Goal: Task Accomplishment & Management: Use online tool/utility

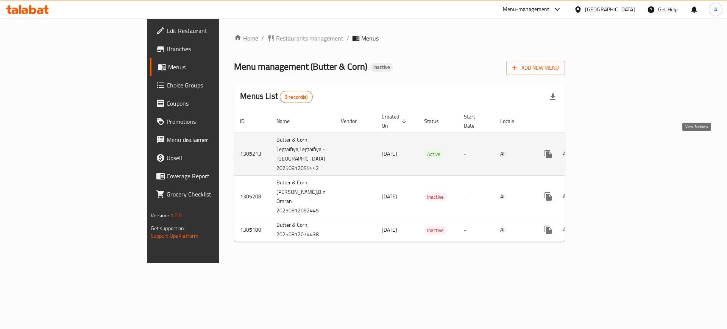
click at [606, 151] on icon "enhanced table" at bounding box center [603, 154] width 7 height 7
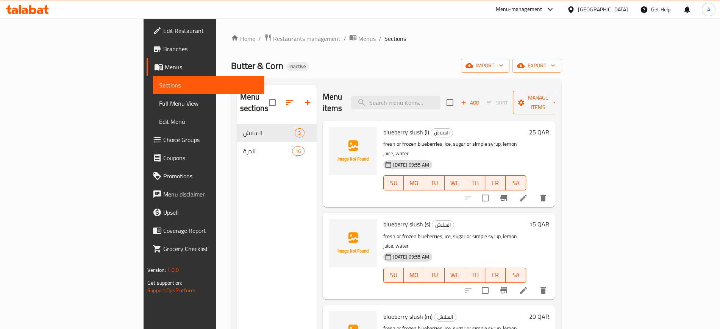
click at [559, 100] on icon "button" at bounding box center [556, 103] width 8 height 8
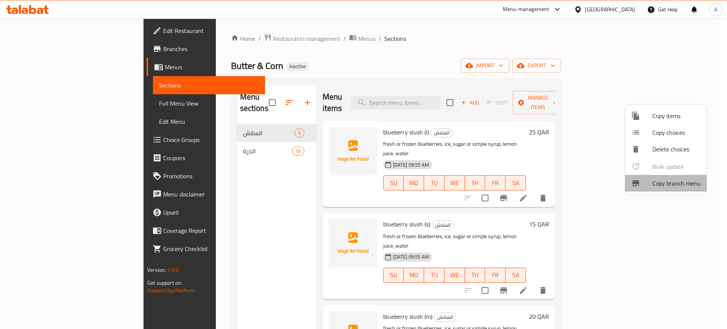
click at [664, 183] on span "Copy branch menu" at bounding box center [677, 183] width 48 height 9
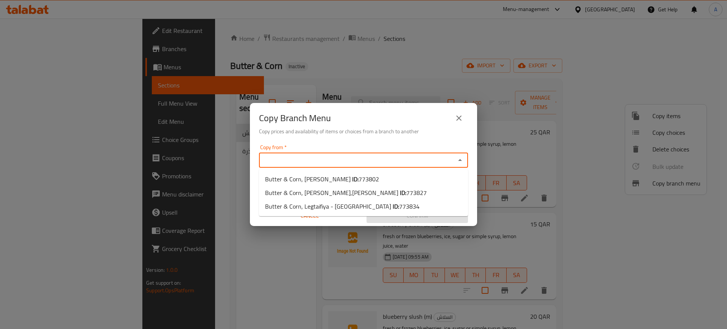
click at [299, 163] on input "Copy from   *" at bounding box center [357, 160] width 192 height 11
click at [324, 180] on span "Butter & Corn, Al Markhiya ID: 773802" at bounding box center [322, 179] width 114 height 9
type input "Butter & Corn, Al Markhiya"
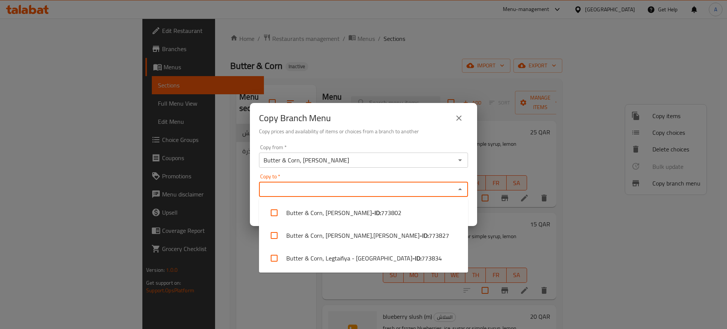
click at [312, 186] on input "Copy to   *" at bounding box center [357, 189] width 192 height 11
click at [333, 255] on li "Butter & Corn, Legtaifiya - West Bay Lagoon - ID: 773834" at bounding box center [363, 258] width 209 height 23
checkbox input "true"
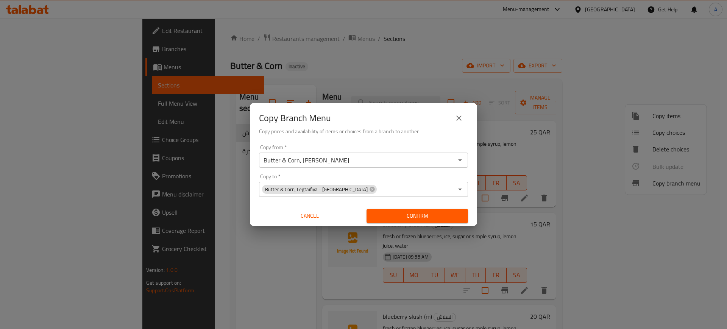
click at [252, 172] on div "Copy from   * Butter & Corn, Al Markhiya Copy from * Copy to   * Butter & Corn,…" at bounding box center [363, 184] width 227 height 84
click at [414, 215] on span "Confirm" at bounding box center [417, 215] width 89 height 9
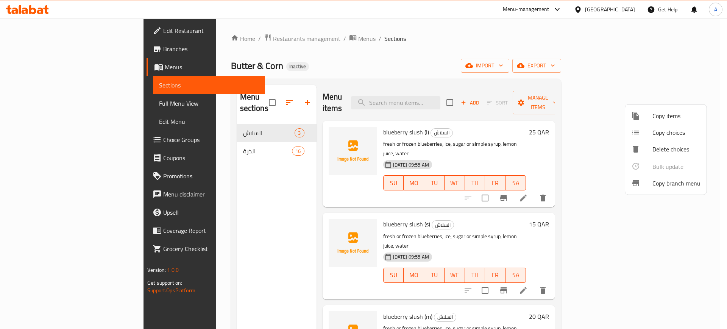
click at [698, 68] on div at bounding box center [363, 164] width 727 height 329
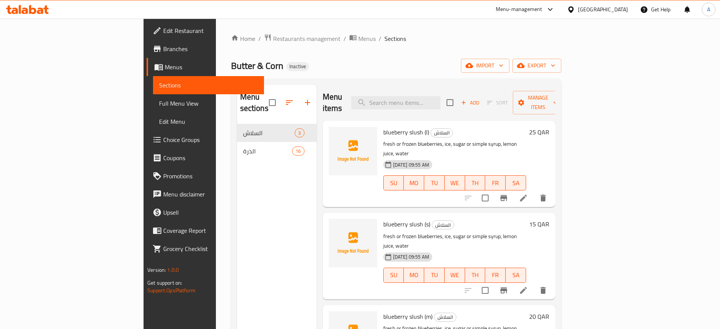
click at [557, 68] on icon "button" at bounding box center [553, 66] width 8 height 8
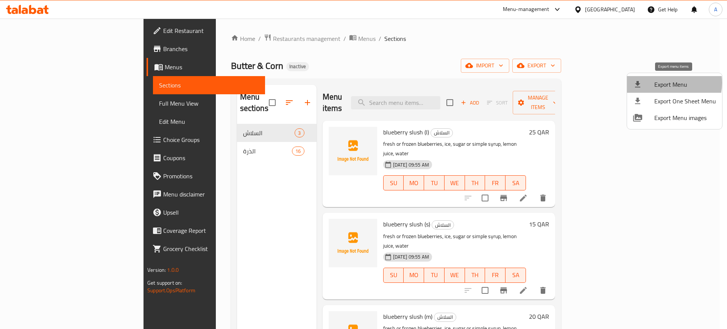
click at [668, 83] on span "Export Menu" at bounding box center [686, 84] width 62 height 9
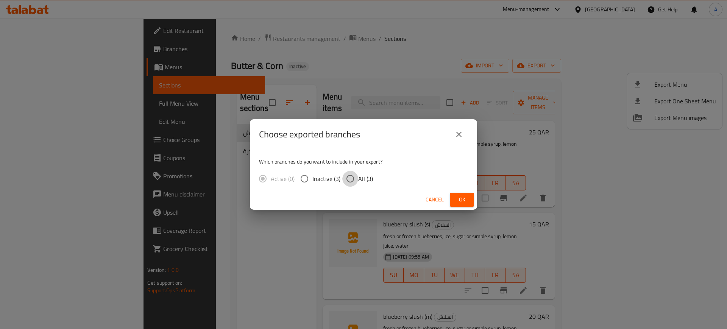
click at [351, 175] on input "All (3)" at bounding box center [350, 179] width 16 height 16
radio input "true"
click at [460, 198] on span "Ok" at bounding box center [462, 199] width 12 height 9
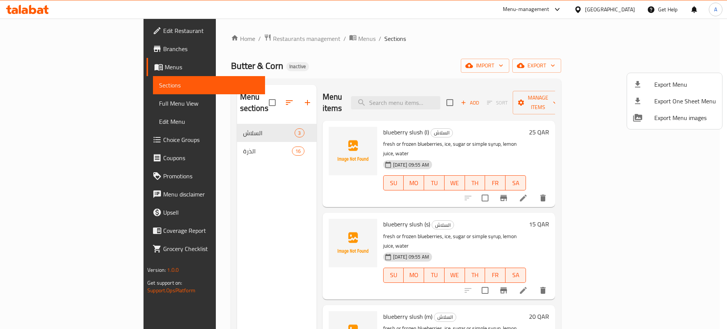
click at [195, 38] on div at bounding box center [363, 164] width 727 height 329
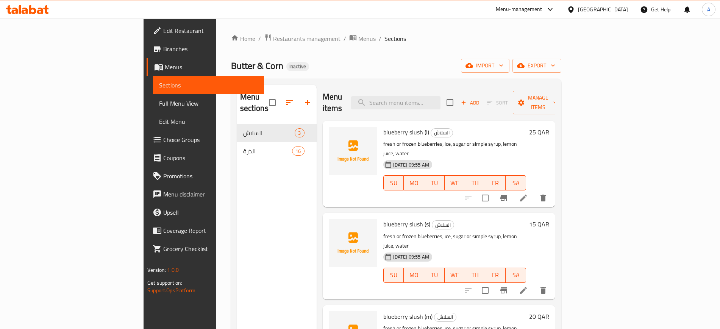
click at [273, 38] on span "Restaurants management" at bounding box center [306, 38] width 67 height 9
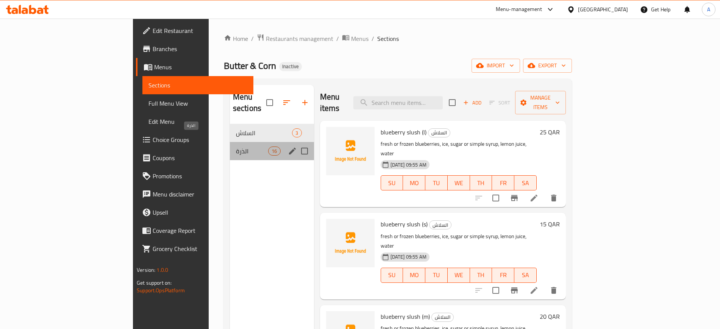
click at [236, 147] on span "الذرة" at bounding box center [252, 151] width 32 height 9
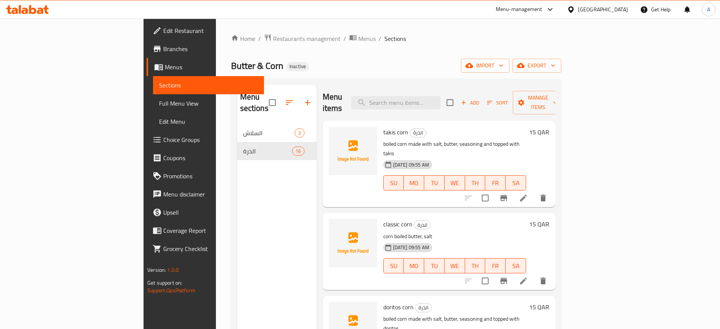
click at [617, 12] on div "[GEOGRAPHIC_DATA]" at bounding box center [603, 9] width 50 height 8
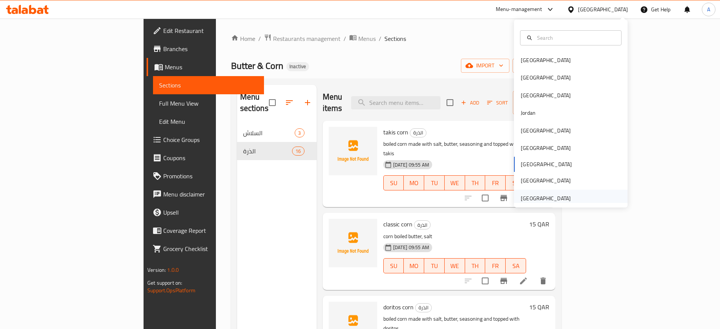
click at [537, 197] on div "[GEOGRAPHIC_DATA]" at bounding box center [546, 198] width 50 height 8
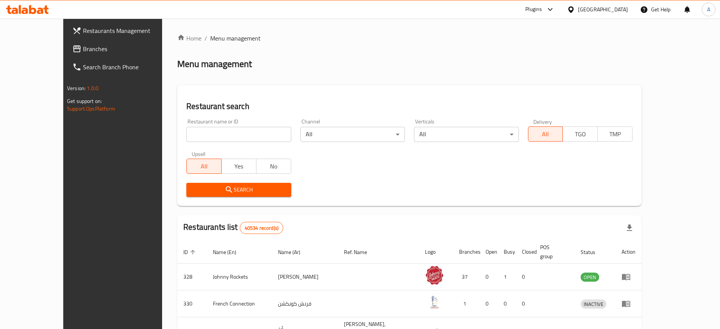
click at [83, 50] on span "Branches" at bounding box center [130, 48] width 94 height 9
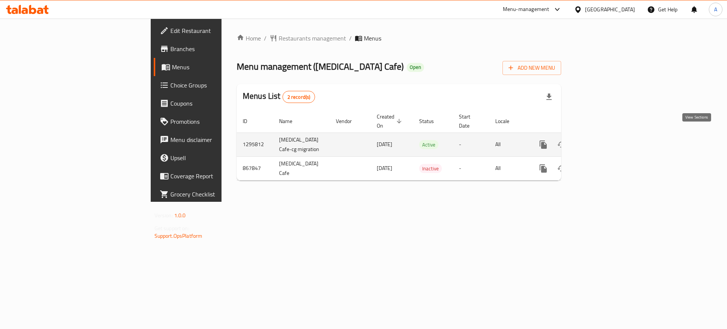
click at [603, 140] on icon "enhanced table" at bounding box center [598, 144] width 9 height 9
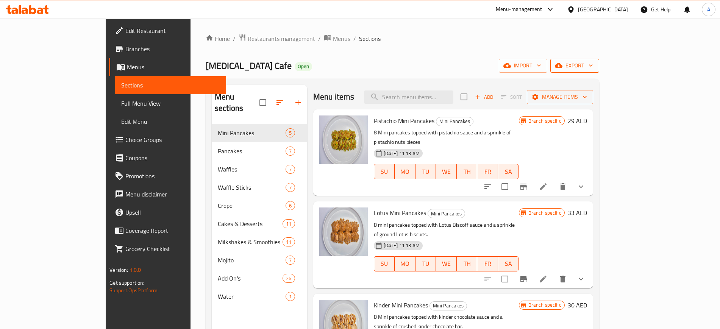
click at [595, 63] on icon "button" at bounding box center [591, 66] width 8 height 8
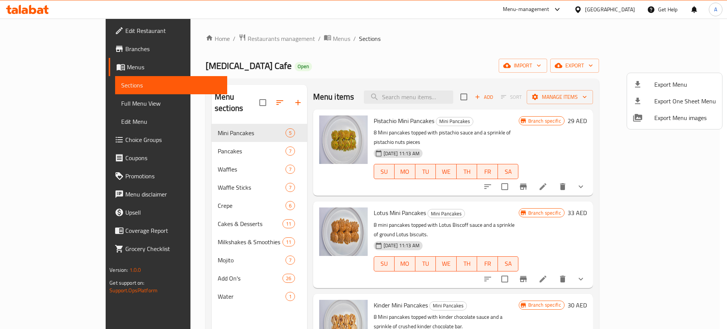
click at [584, 117] on div at bounding box center [363, 164] width 727 height 329
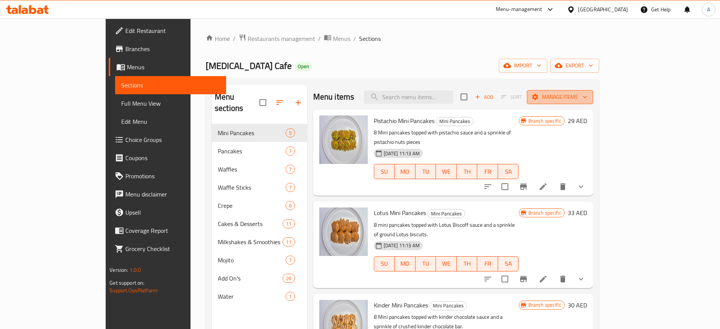
click at [589, 99] on icon "button" at bounding box center [585, 97] width 8 height 8
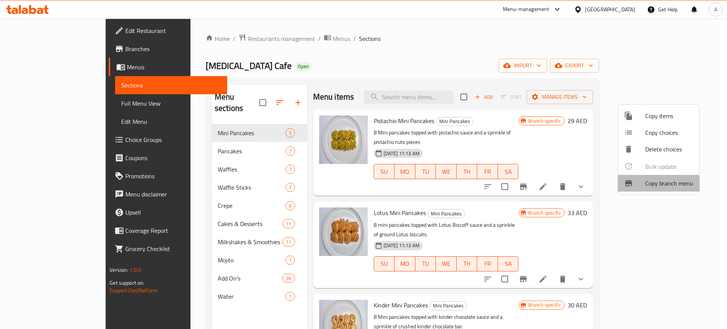
click at [649, 186] on span "Copy branch menu" at bounding box center [669, 183] width 48 height 9
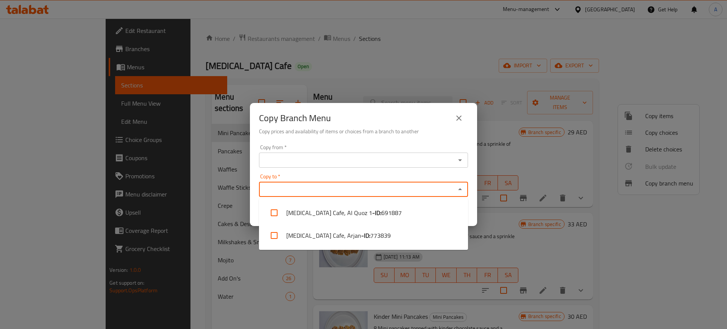
click at [294, 186] on input "Copy to   *" at bounding box center [357, 189] width 192 height 11
click at [319, 235] on li "[MEDICAL_DATA] Cafe, Arjan - ID: 773839" at bounding box center [363, 235] width 209 height 23
checkbox input "true"
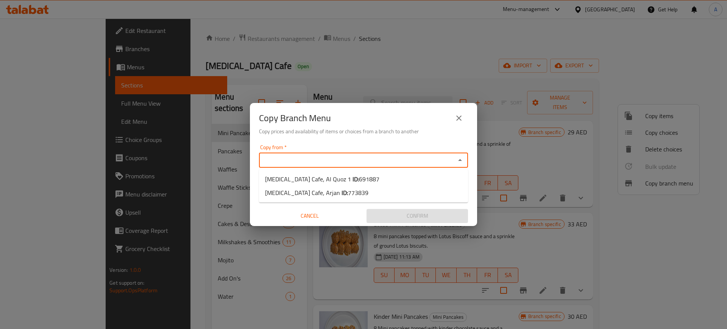
click at [330, 162] on input "Copy from   *" at bounding box center [357, 160] width 192 height 11
click at [359, 178] on span "691887" at bounding box center [369, 178] width 20 height 11
type input "[MEDICAL_DATA] Cafe, Al Quoz 1"
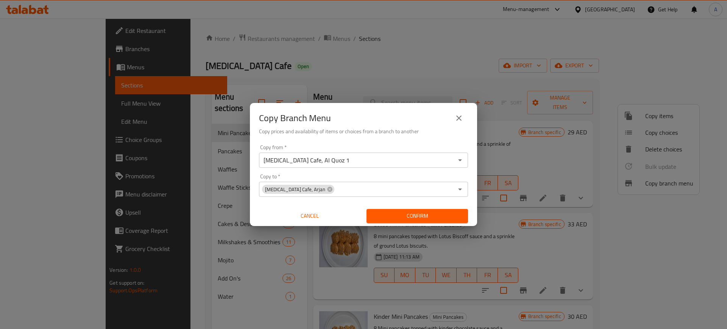
click at [254, 164] on div "Copy from   * [MEDICAL_DATA] Cafe, Al Quoz 1 Copy from * Copy to   * [MEDICAL_D…" at bounding box center [363, 184] width 227 height 84
click at [409, 215] on span "Confirm" at bounding box center [417, 215] width 89 height 9
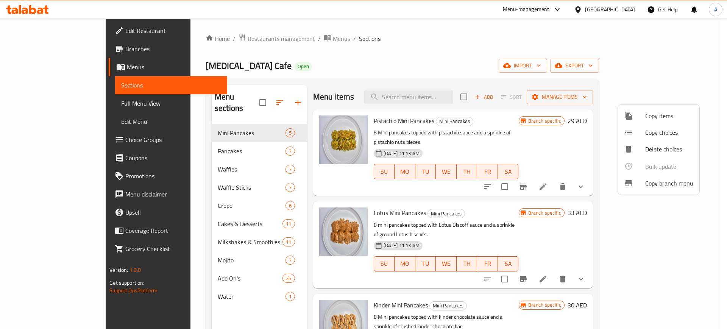
click at [697, 67] on div at bounding box center [363, 164] width 727 height 329
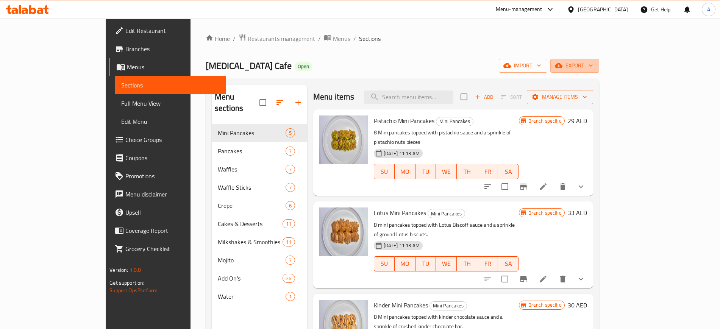
click at [595, 67] on icon "button" at bounding box center [591, 66] width 8 height 8
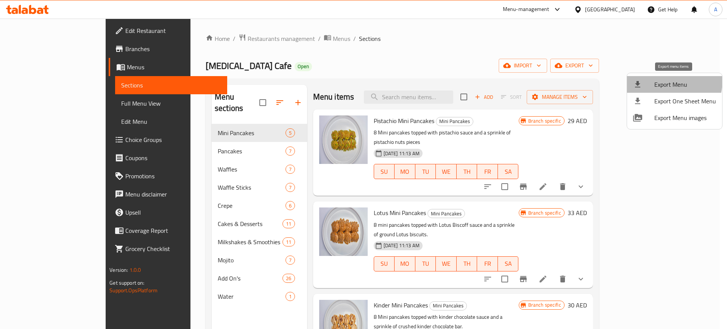
click at [661, 80] on span "Export Menu" at bounding box center [686, 84] width 62 height 9
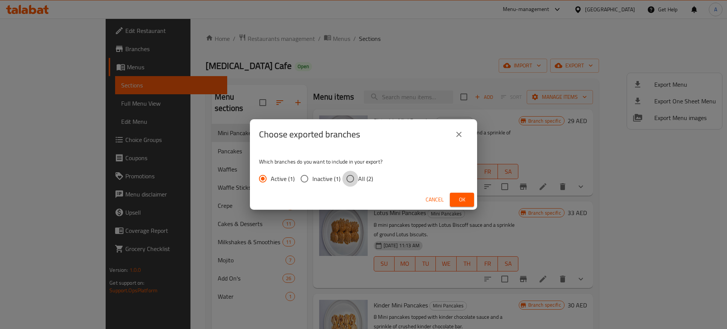
click at [352, 176] on input "All (2)" at bounding box center [350, 179] width 16 height 16
radio input "true"
click at [462, 199] on span "Ok" at bounding box center [462, 199] width 12 height 9
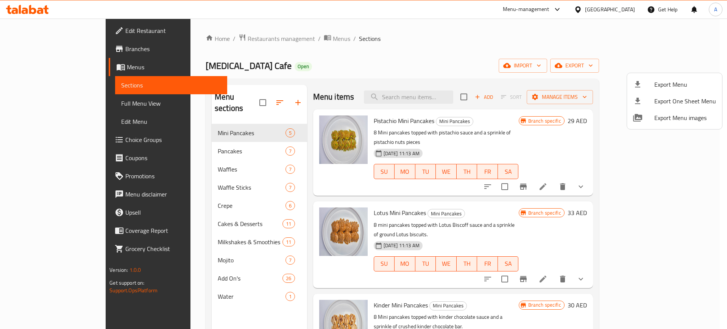
click at [586, 10] on div at bounding box center [363, 164] width 727 height 329
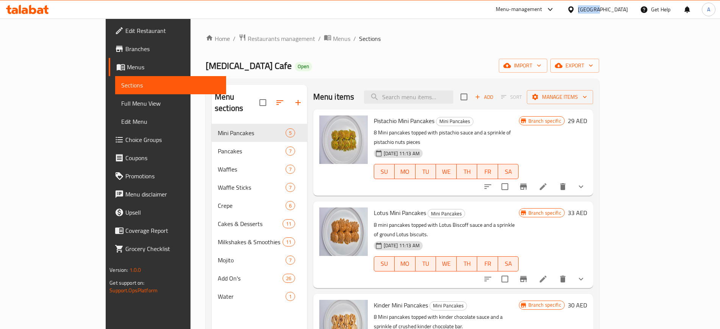
click at [586, 10] on div "[GEOGRAPHIC_DATA]" at bounding box center [603, 9] width 50 height 8
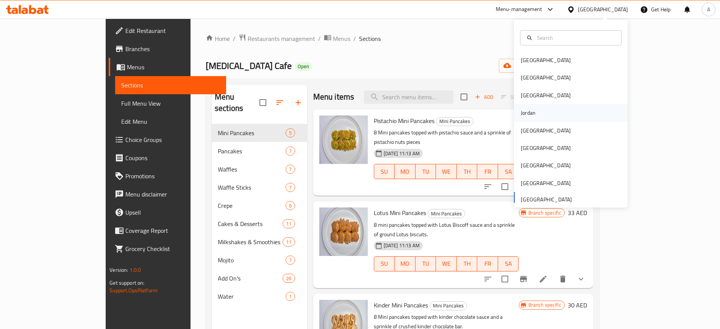
click at [523, 111] on div "Jordan" at bounding box center [528, 113] width 15 height 8
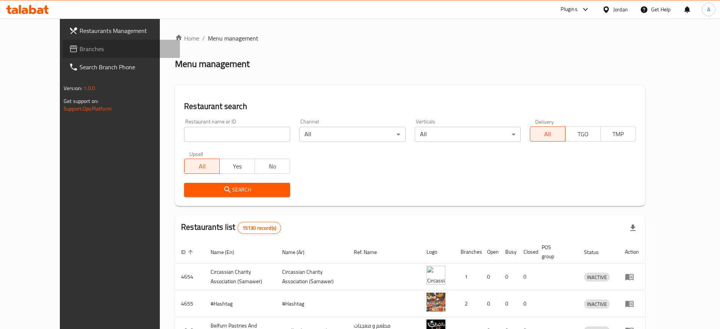
click at [80, 44] on span "Branches" at bounding box center [127, 48] width 94 height 9
